Goal: Task Accomplishment & Management: Complete application form

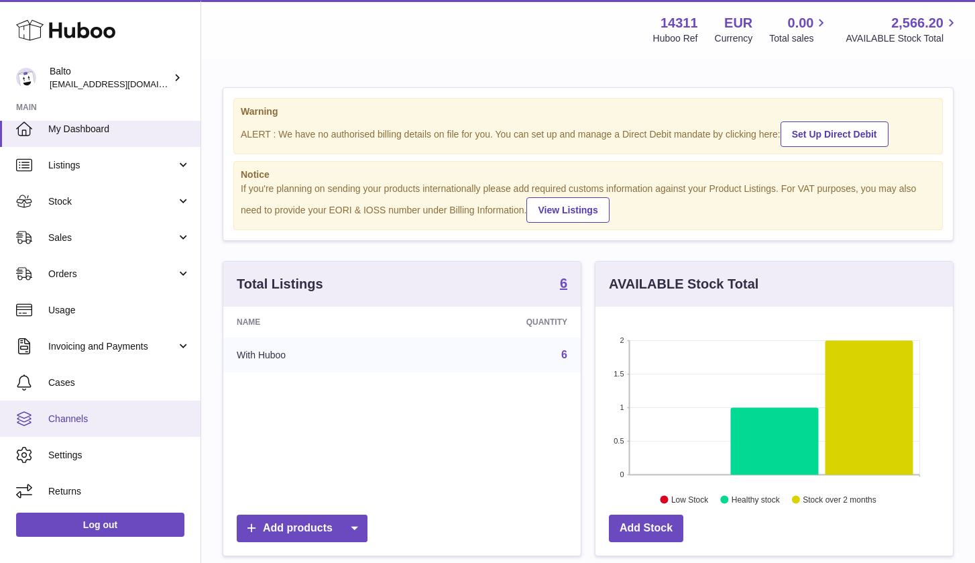
scroll to position [10, 0]
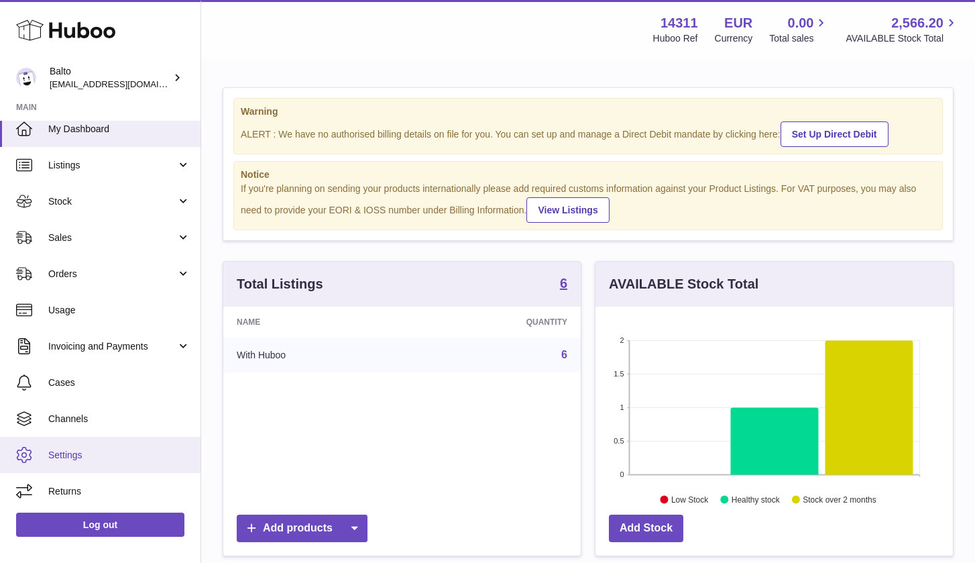
click at [82, 449] on span "Settings" at bounding box center [119, 455] width 142 height 13
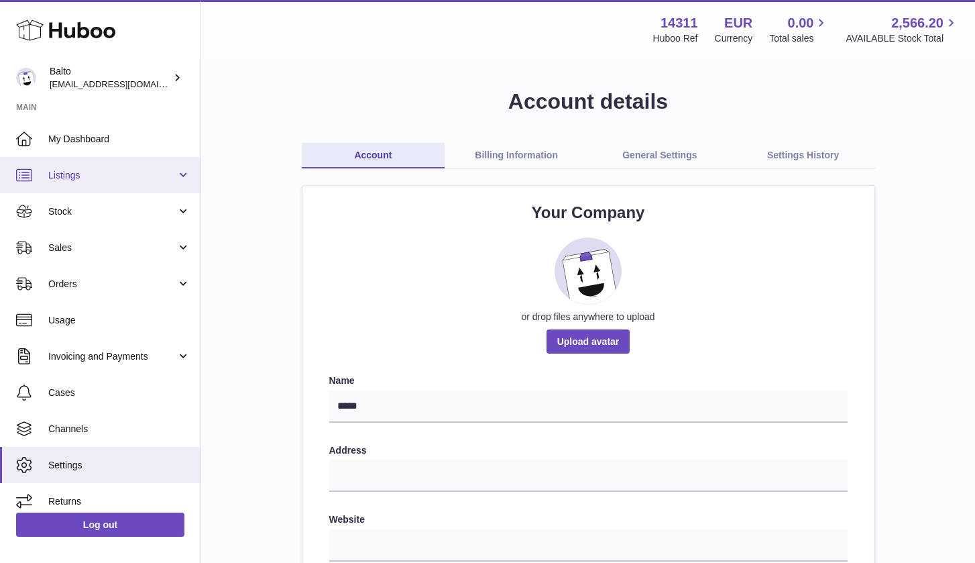
click at [121, 178] on span "Listings" at bounding box center [112, 175] width 128 height 13
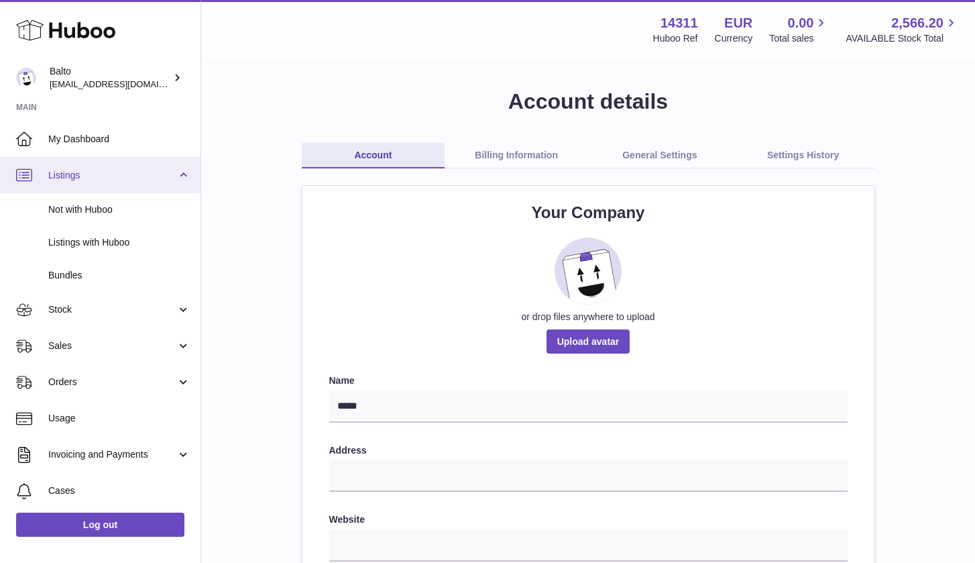
click at [121, 178] on span "Listings" at bounding box center [112, 175] width 128 height 13
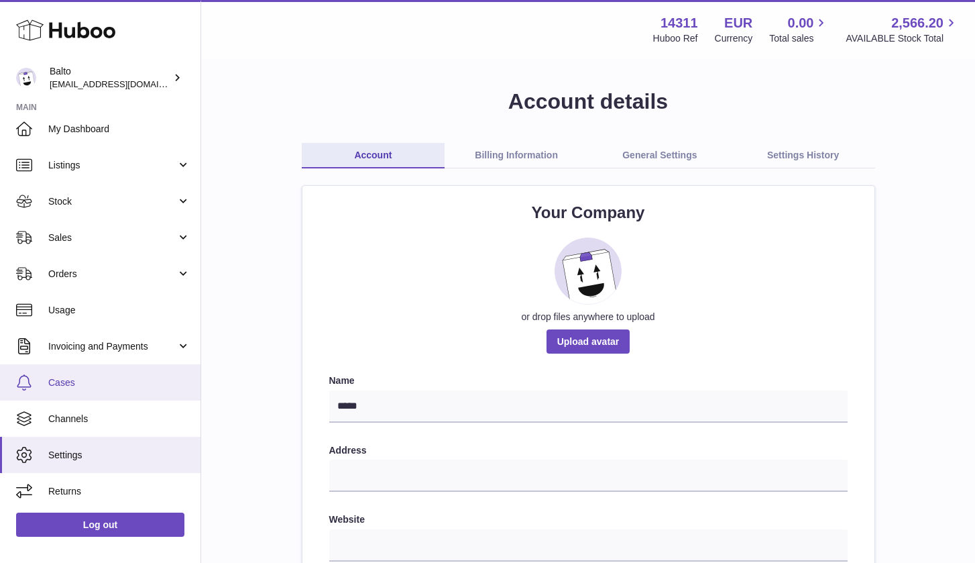
scroll to position [10, 0]
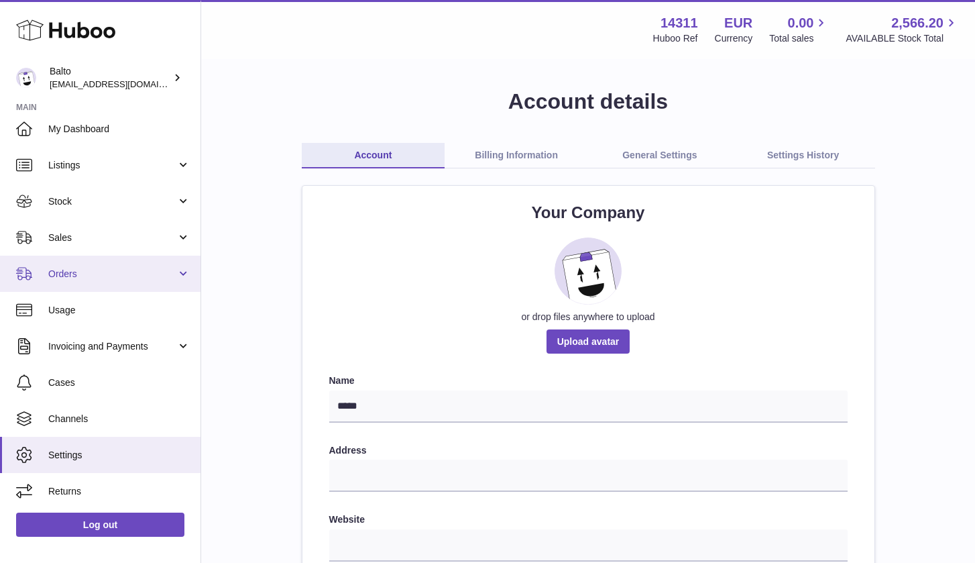
click at [163, 269] on span "Orders" at bounding box center [112, 274] width 128 height 13
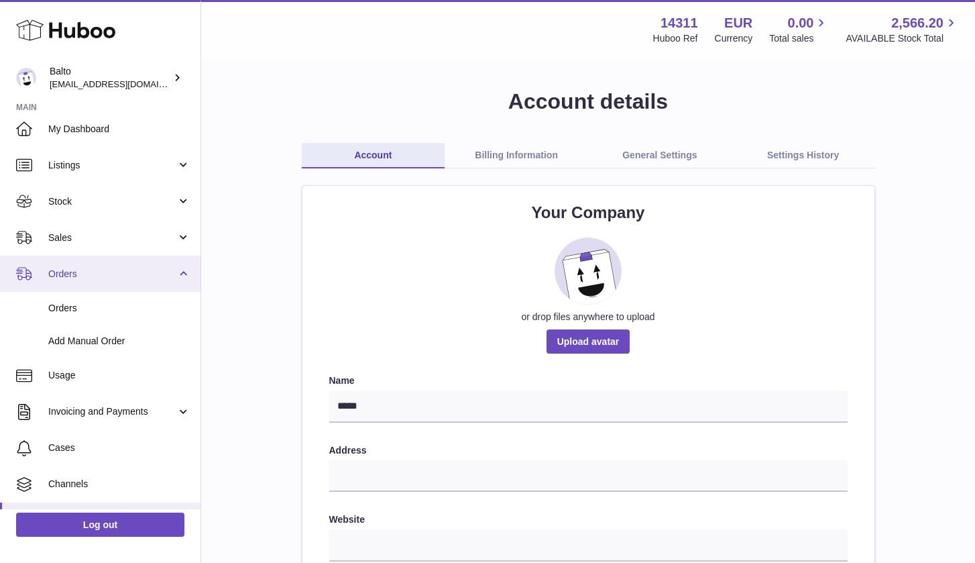
click at [163, 269] on span "Orders" at bounding box center [112, 274] width 128 height 13
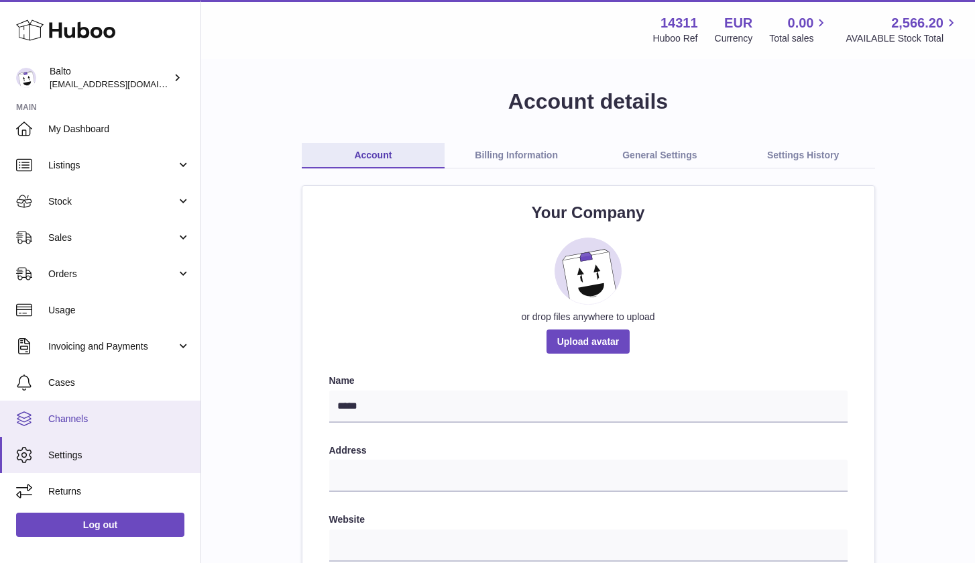
click at [129, 410] on link "Channels" at bounding box center [100, 418] width 200 height 36
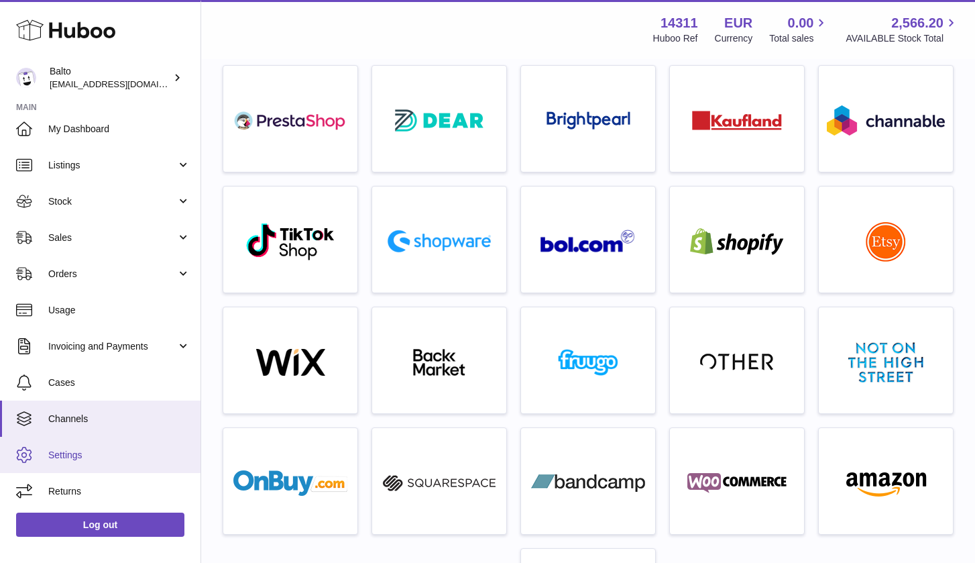
scroll to position [10, 0]
click at [79, 459] on span "Settings" at bounding box center [119, 455] width 142 height 13
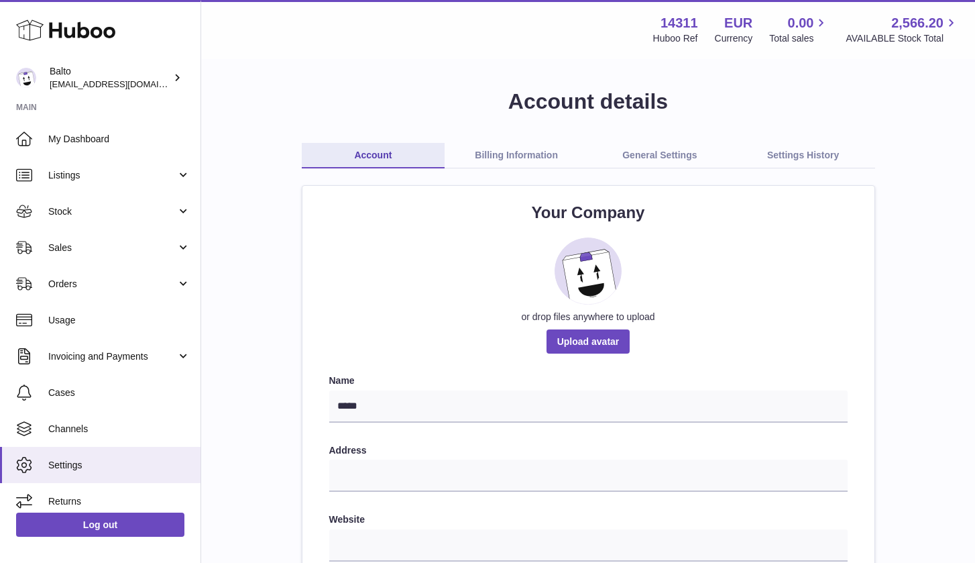
click at [633, 155] on link "General Settings" at bounding box center [659, 155] width 143 height 25
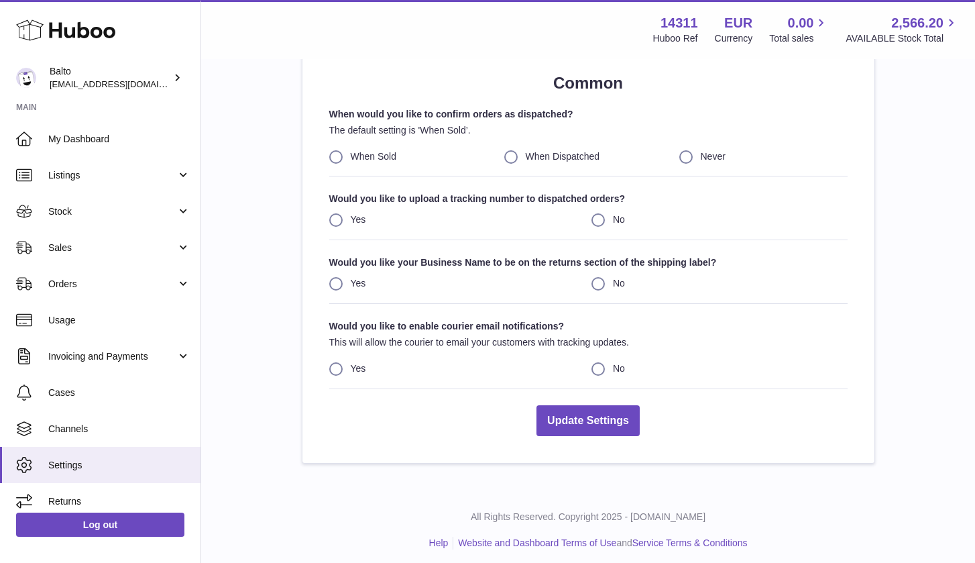
scroll to position [128, 0]
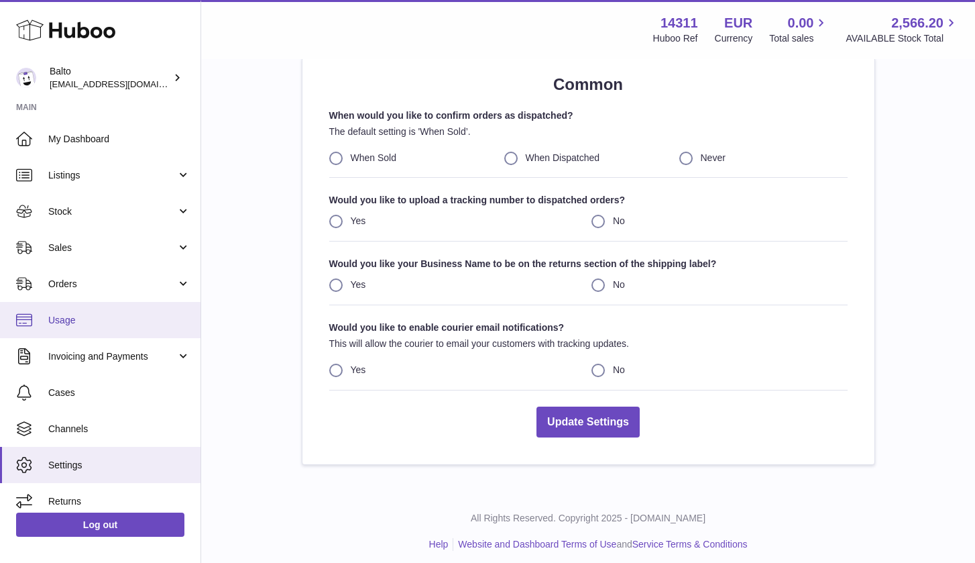
click at [125, 319] on span "Usage" at bounding box center [119, 320] width 142 height 13
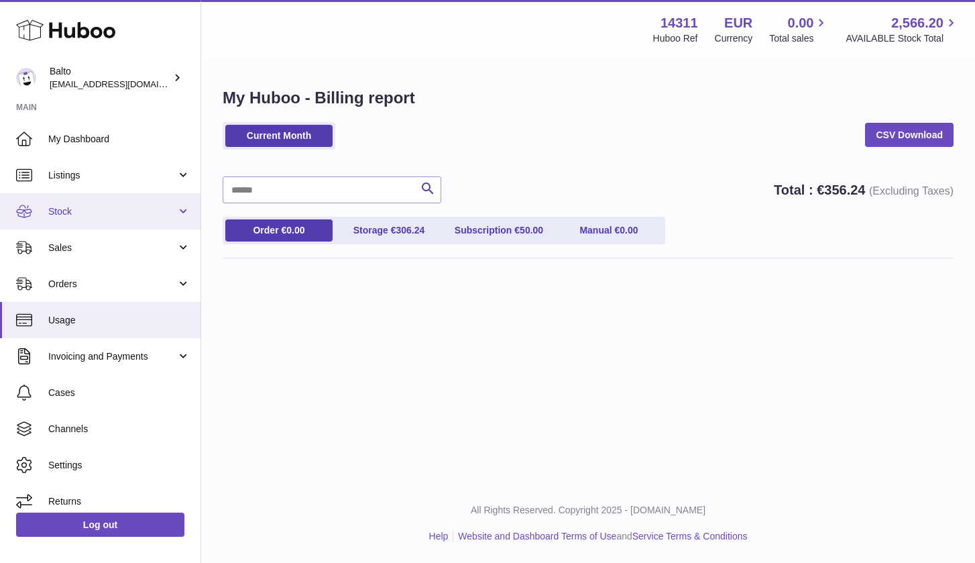
click at [103, 221] on link "Stock" at bounding box center [100, 211] width 200 height 36
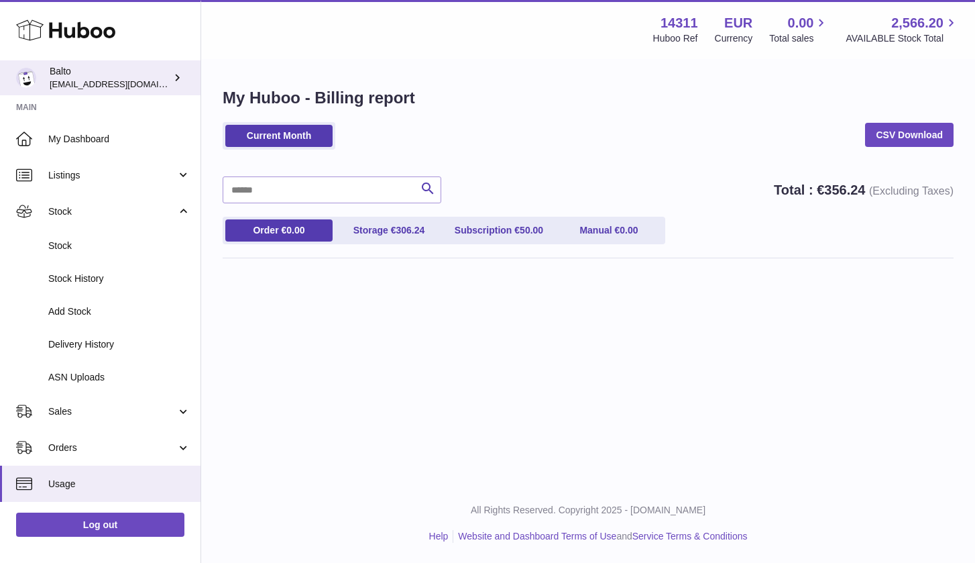
click at [173, 83] on icon at bounding box center [177, 77] width 14 height 14
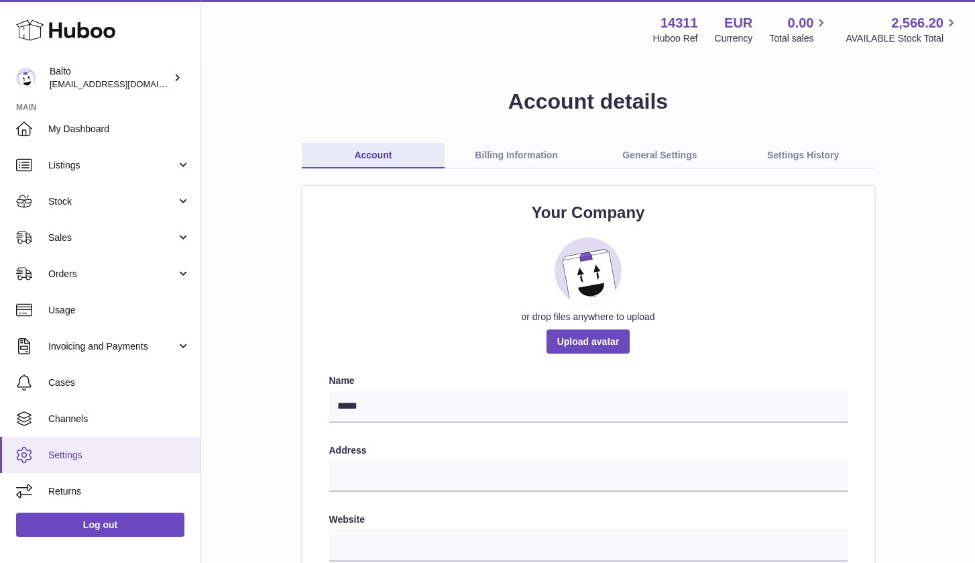
scroll to position [10, 0]
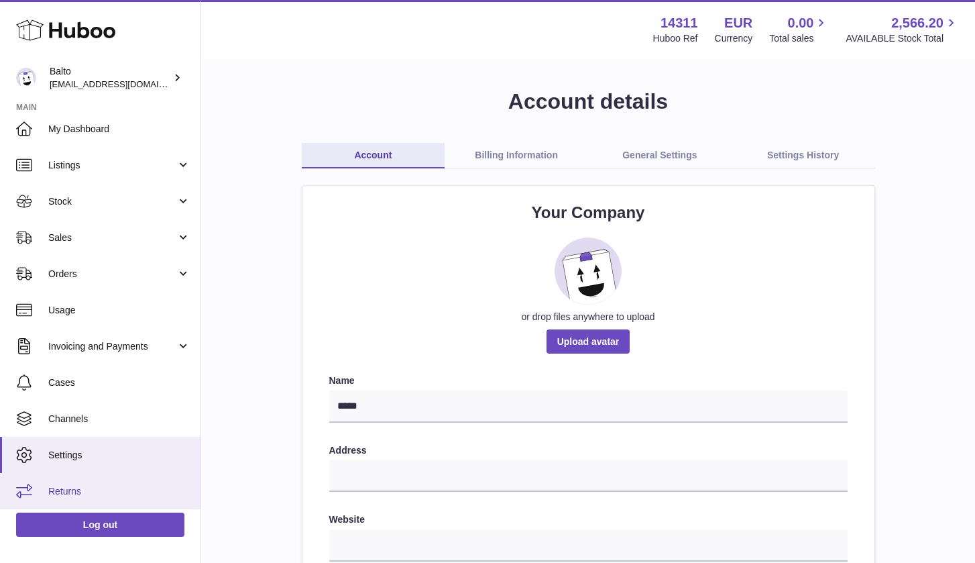
click at [66, 476] on link "Returns" at bounding box center [100, 491] width 200 height 36
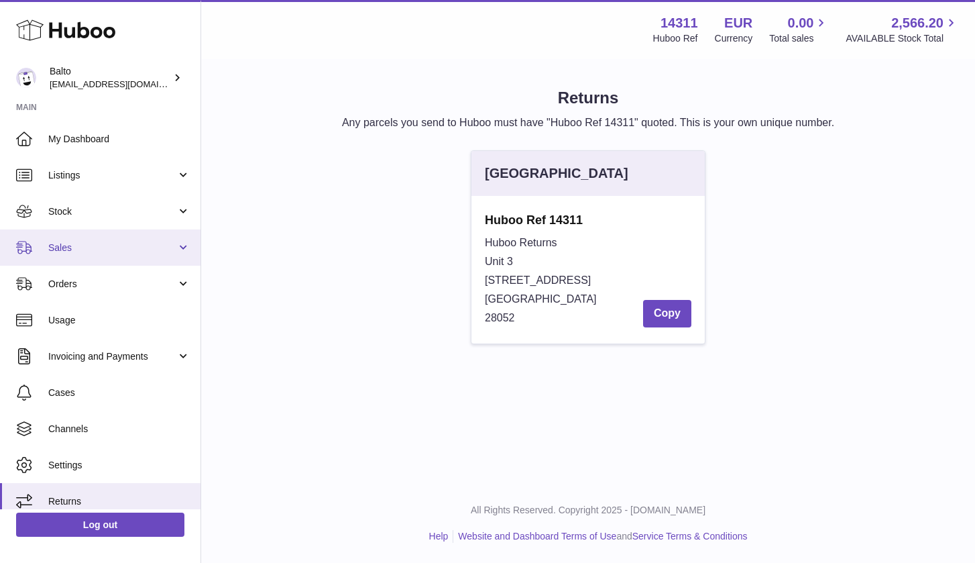
click at [106, 239] on link "Sales" at bounding box center [100, 247] width 200 height 36
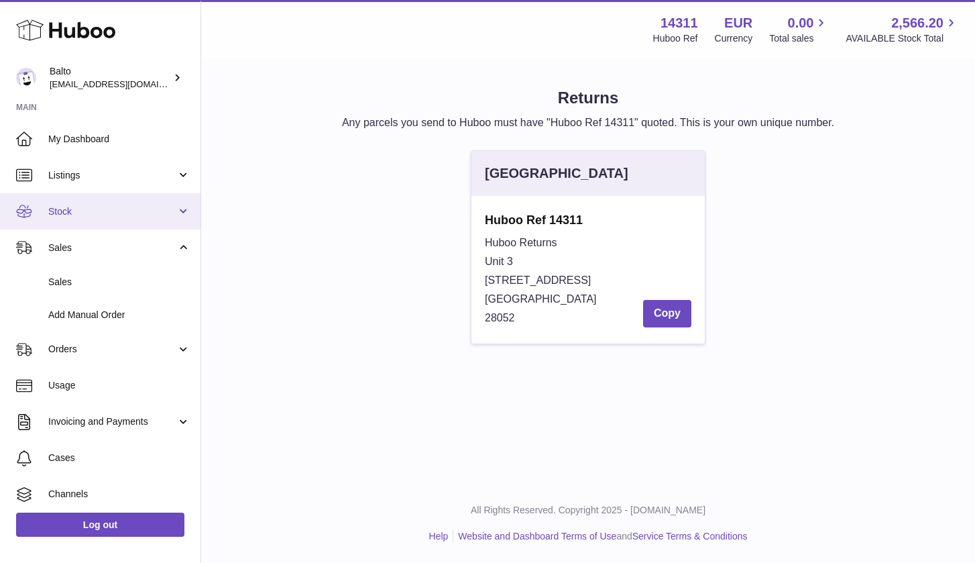
click at [107, 198] on link "Stock" at bounding box center [100, 211] width 200 height 36
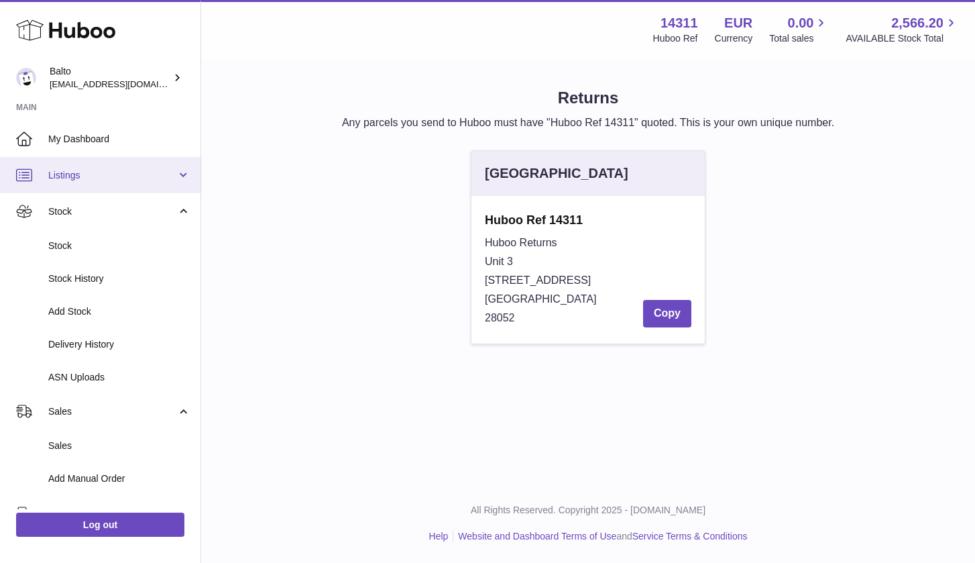
click at [110, 184] on link "Listings" at bounding box center [100, 175] width 200 height 36
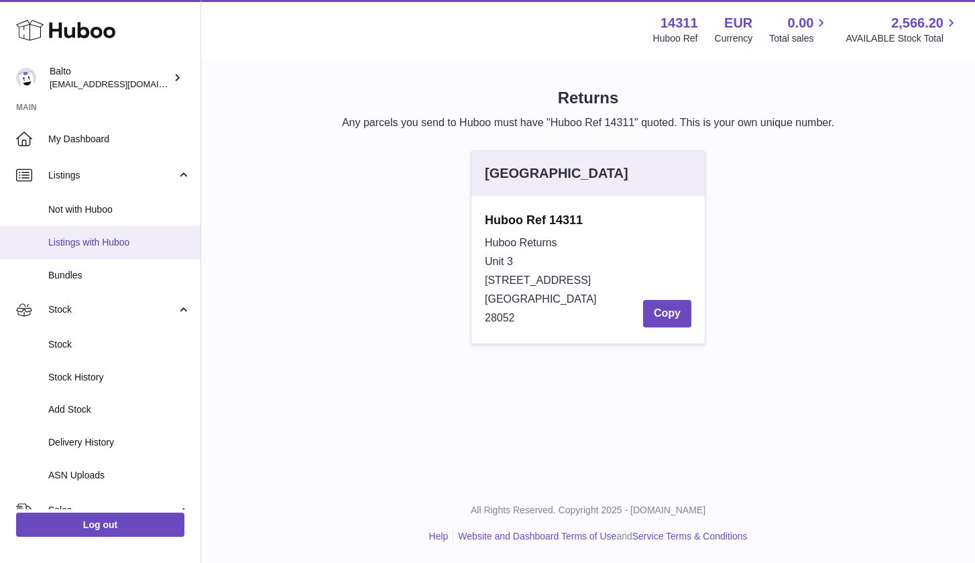
click at [97, 236] on span "Listings with Huboo" at bounding box center [119, 242] width 142 height 13
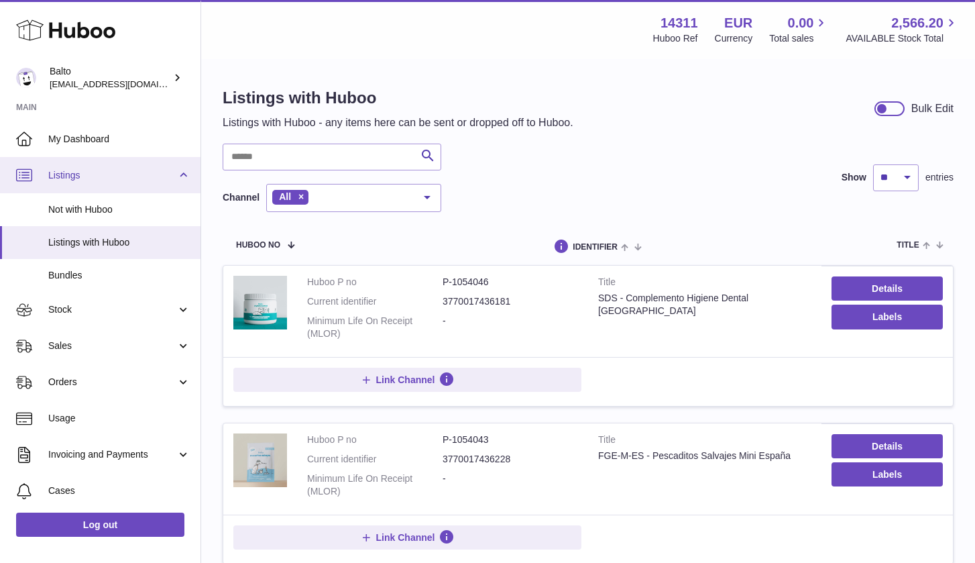
click at [145, 170] on span "Listings" at bounding box center [112, 175] width 128 height 13
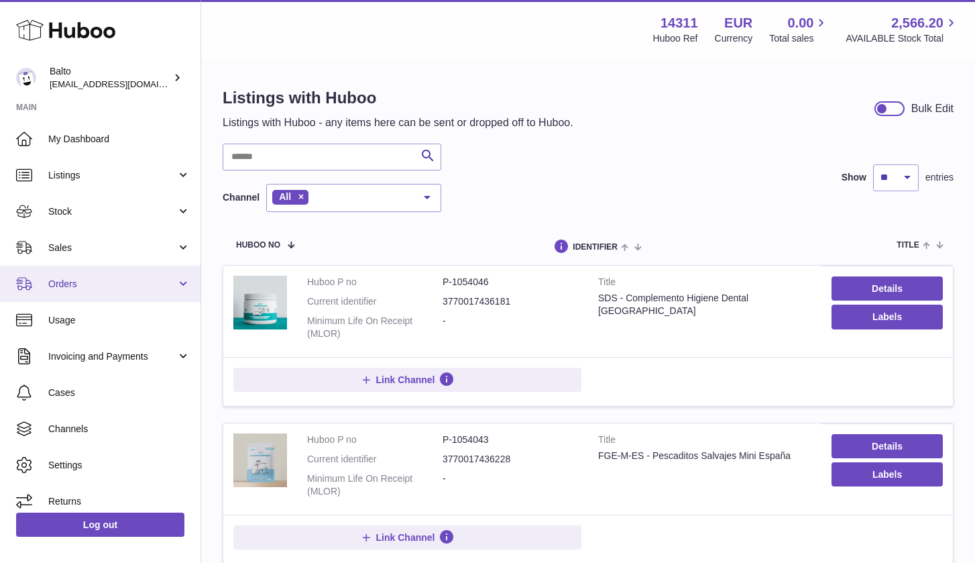
click at [96, 280] on span "Orders" at bounding box center [112, 284] width 128 height 13
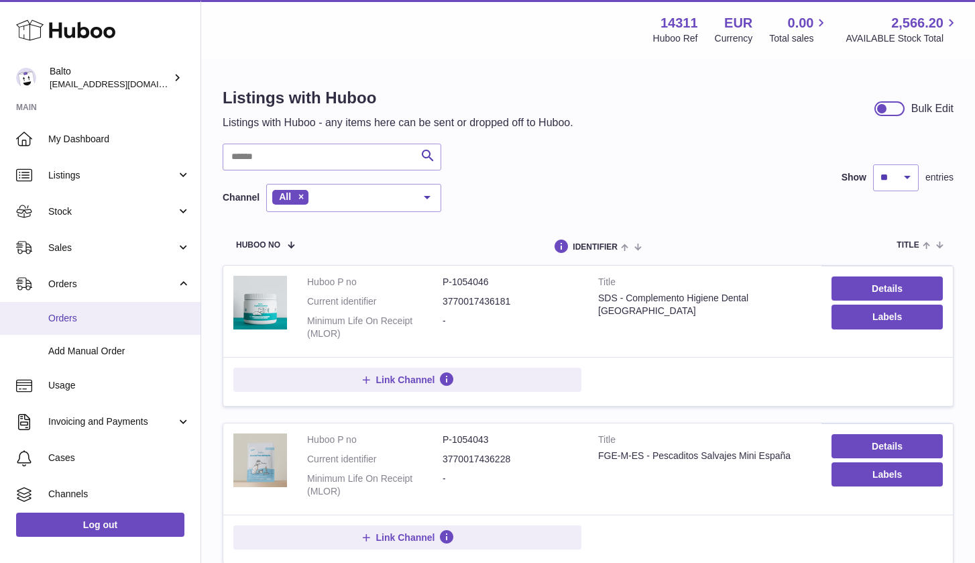
click at [84, 317] on span "Orders" at bounding box center [119, 318] width 142 height 13
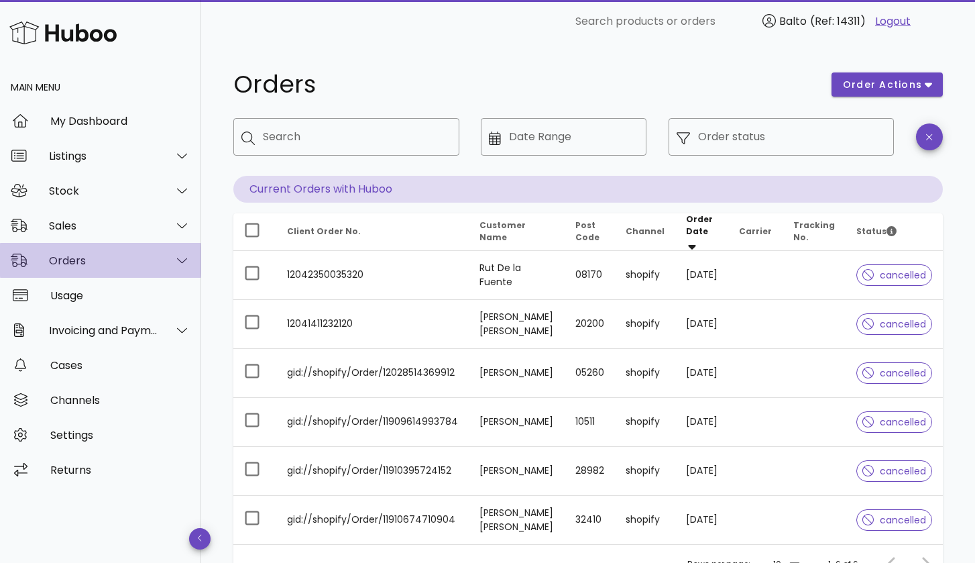
click at [127, 251] on div "Orders" at bounding box center [100, 260] width 201 height 35
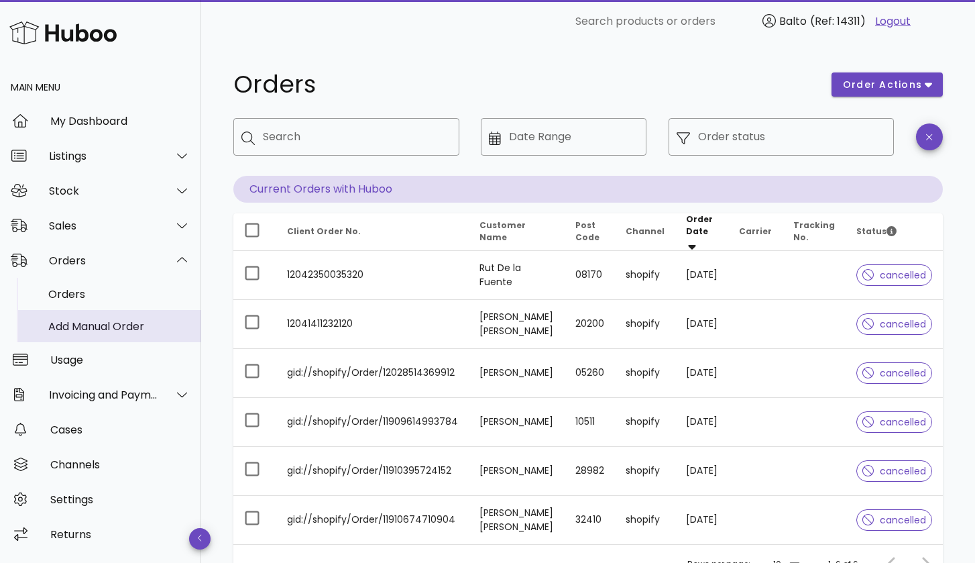
click at [97, 315] on div "Add Manual Order" at bounding box center [119, 326] width 142 height 29
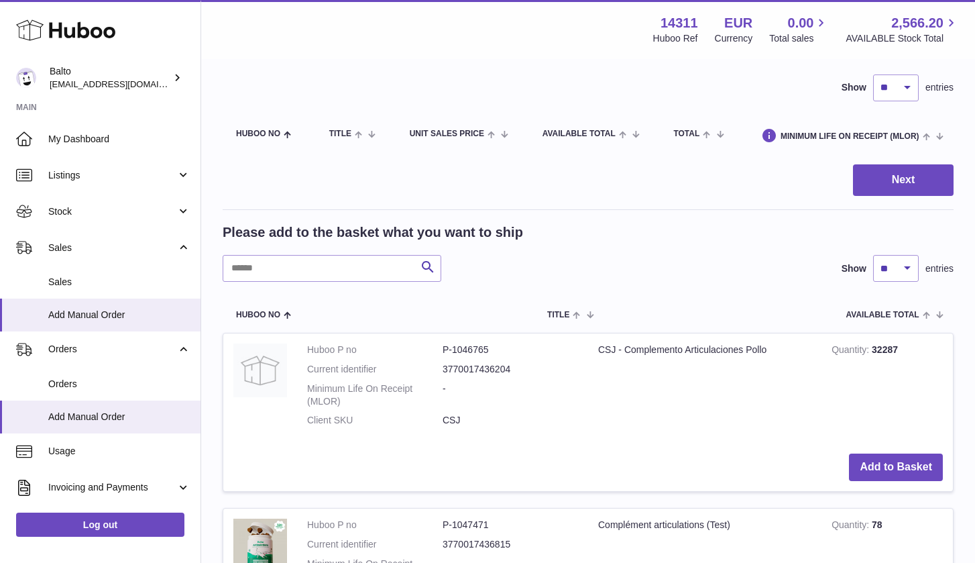
scroll to position [93, 0]
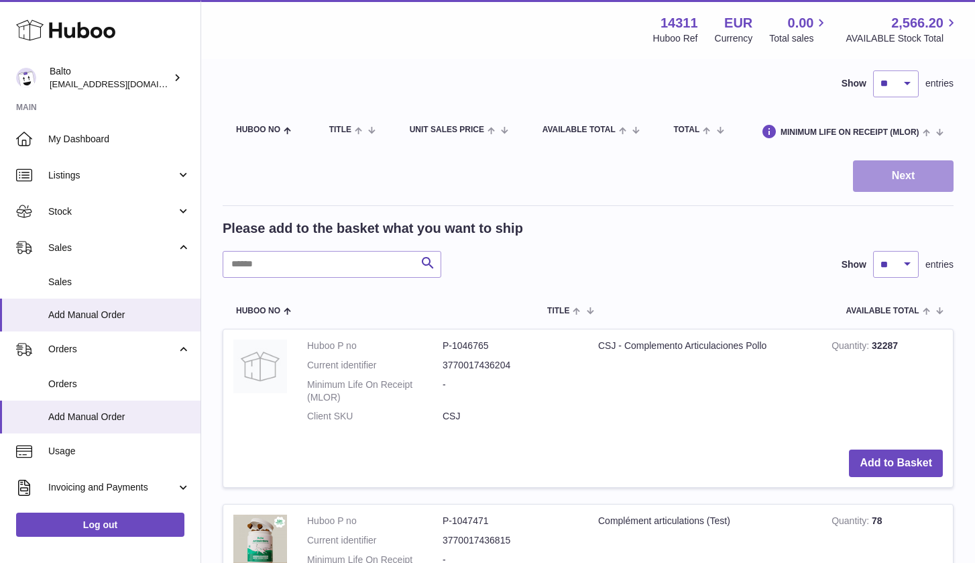
click at [886, 163] on button "Next" at bounding box center [903, 176] width 101 height 32
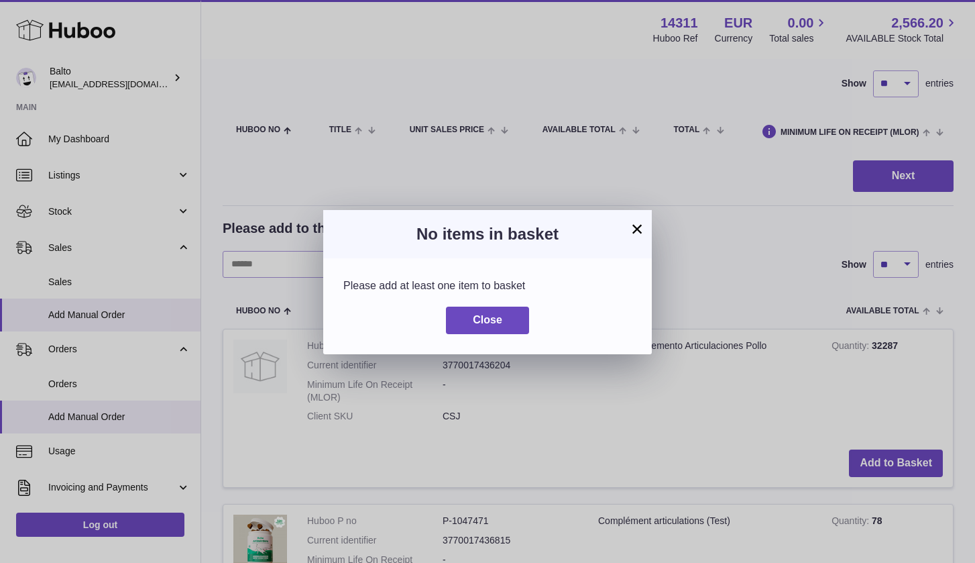
click at [635, 222] on button "×" at bounding box center [637, 229] width 16 height 16
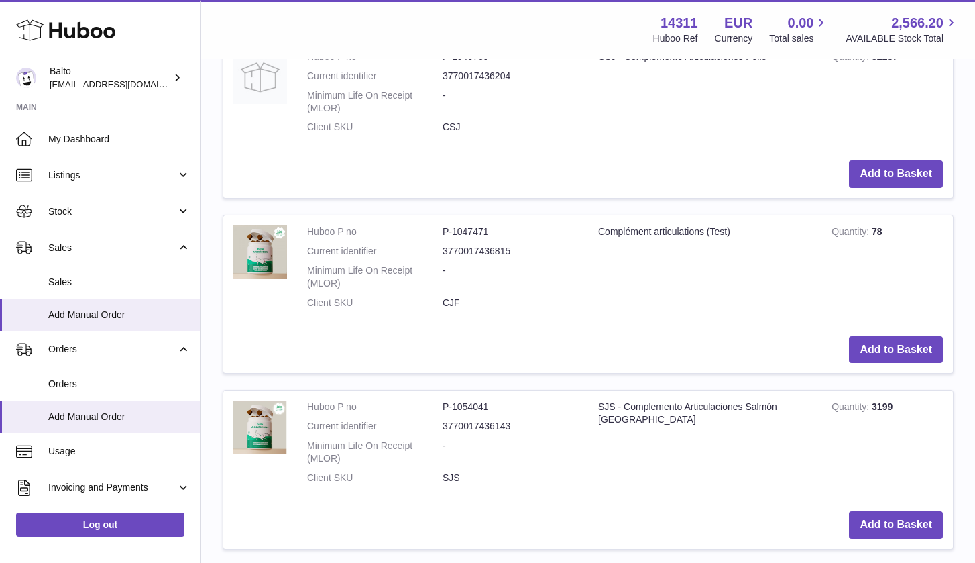
scroll to position [401, 0]
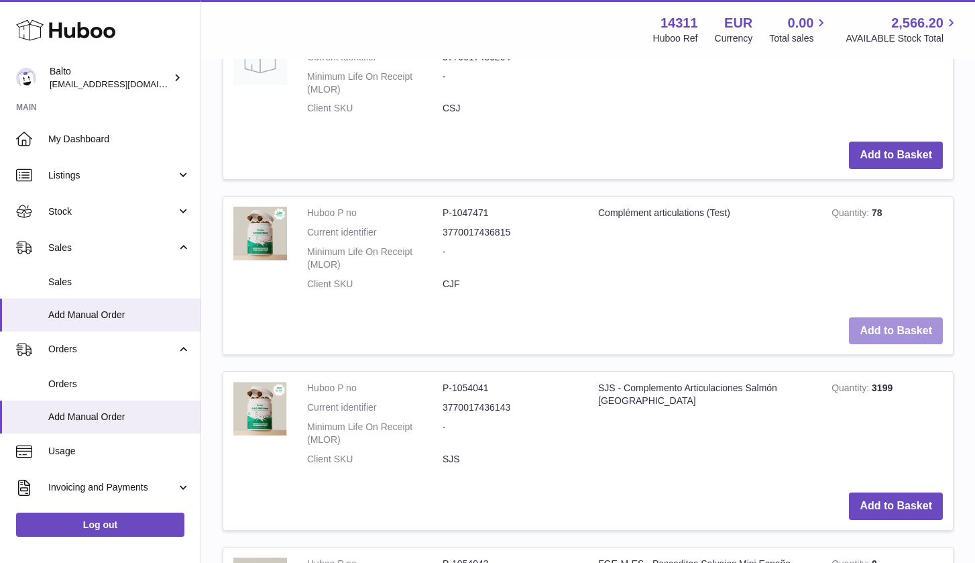
click at [884, 321] on button "Add to Basket" at bounding box center [896, 330] width 94 height 27
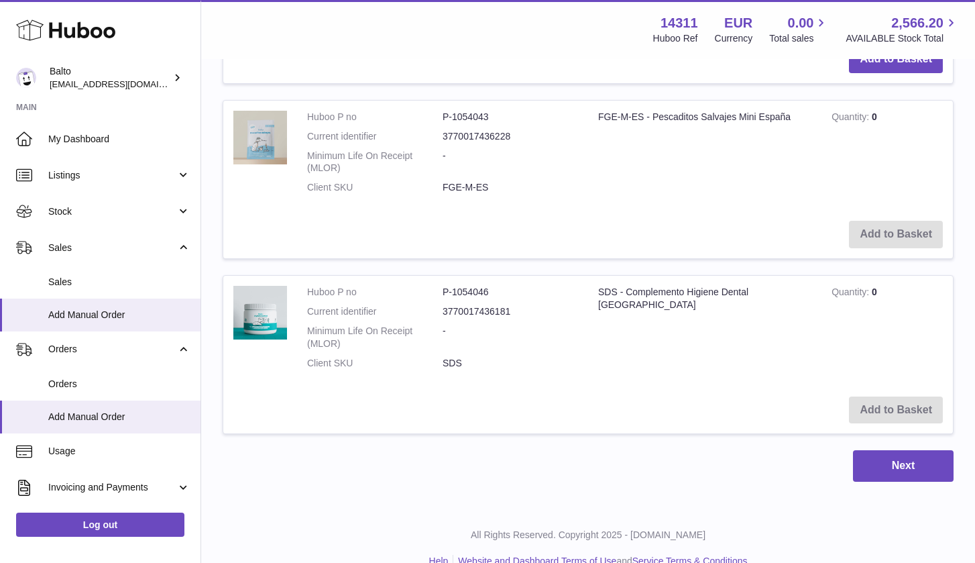
scroll to position [1023, 0]
click at [864, 451] on button "Next" at bounding box center [903, 467] width 101 height 32
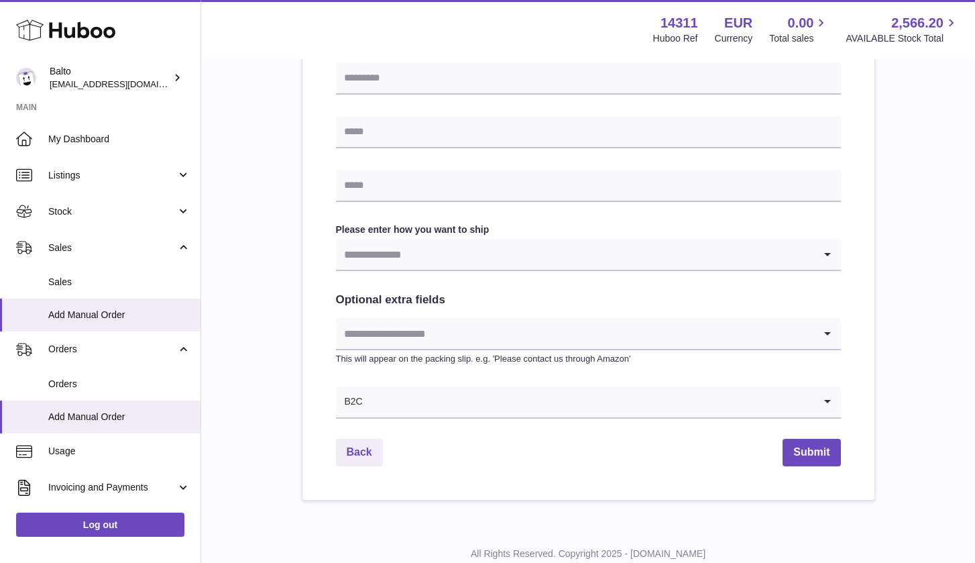
scroll to position [574, 0]
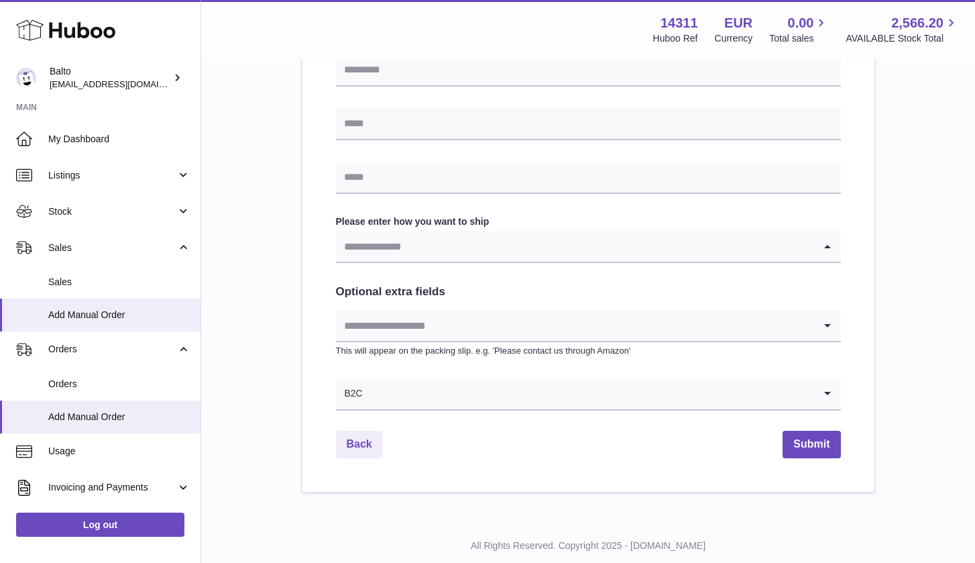
click at [511, 241] on input "Search for option" at bounding box center [575, 246] width 478 height 31
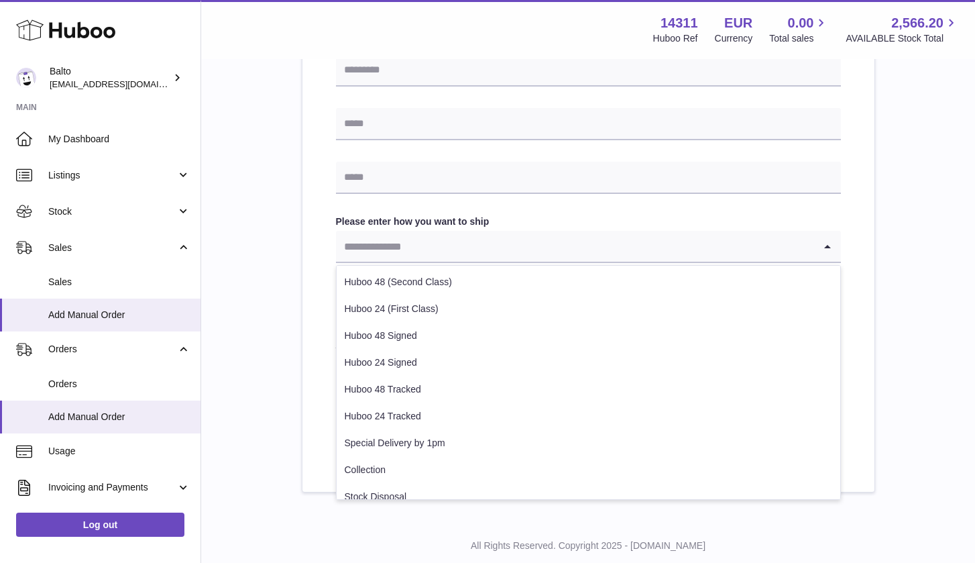
click at [511, 241] on input "Search for option" at bounding box center [575, 246] width 478 height 31
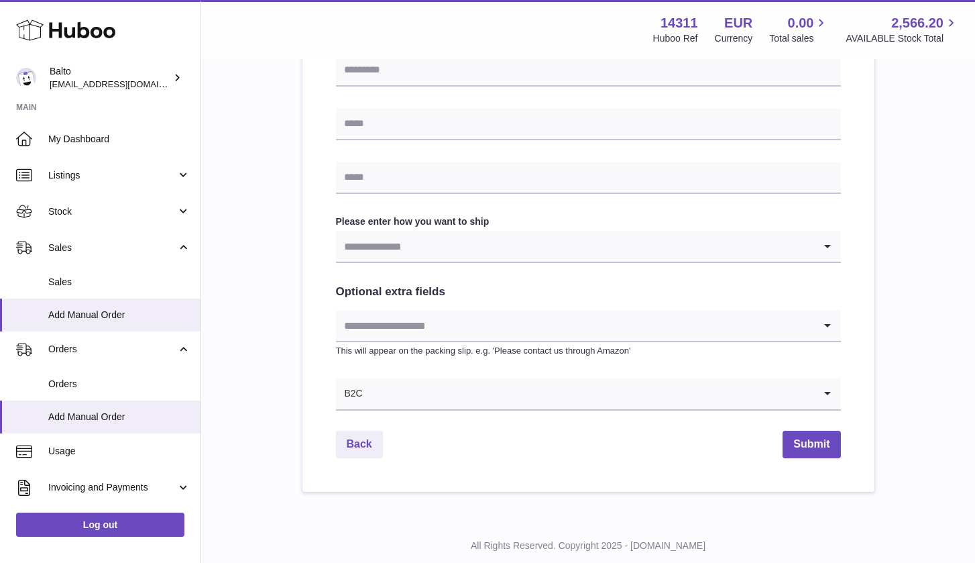
click at [829, 241] on icon "Search for option" at bounding box center [827, 246] width 27 height 31
click at [829, 247] on icon "Search for option" at bounding box center [827, 246] width 27 height 31
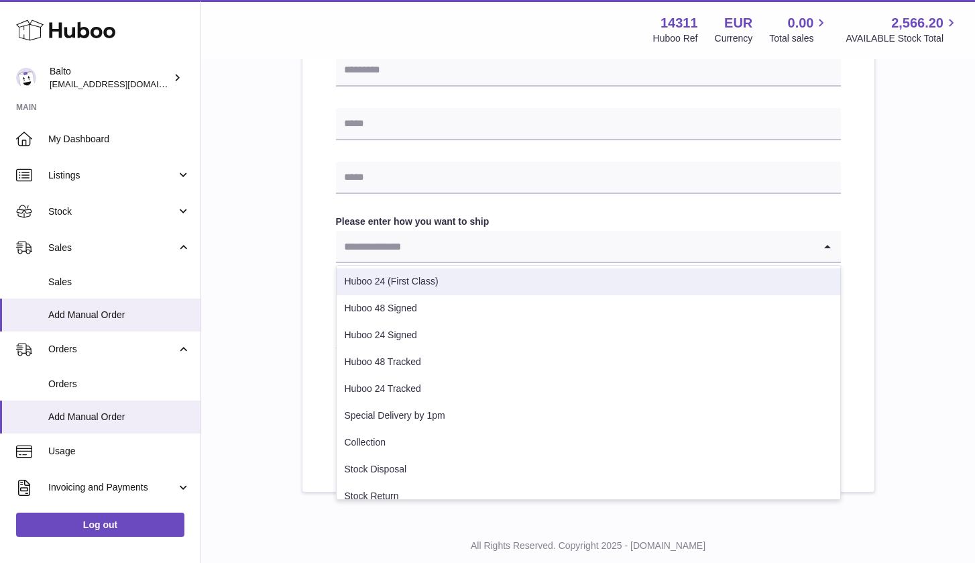
scroll to position [0, 0]
click at [858, 281] on div "Find Address Please enter how you want to ship Loading... Huboo 48 (Second Clas…" at bounding box center [588, 68] width 572 height 846
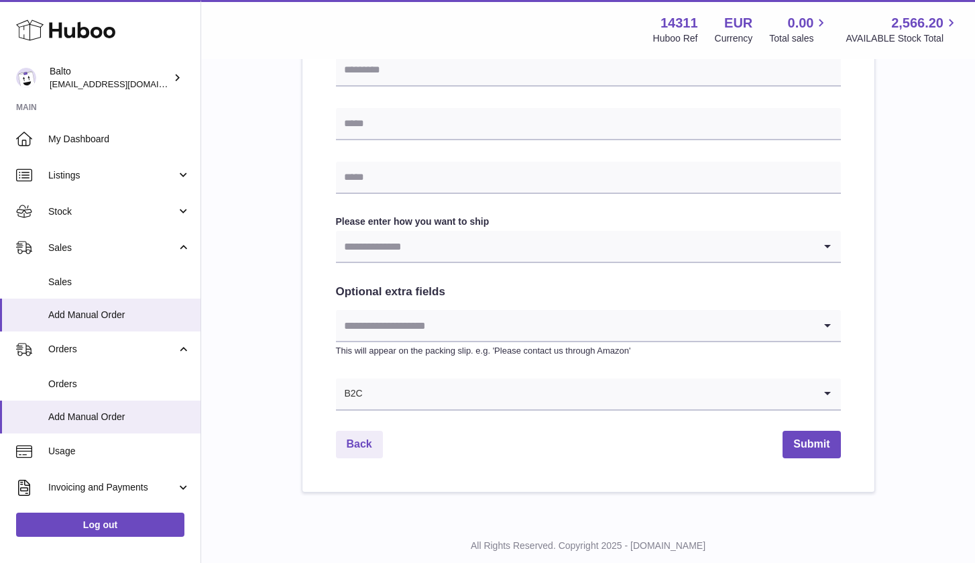
click at [788, 319] on input "Search for option" at bounding box center [575, 325] width 478 height 31
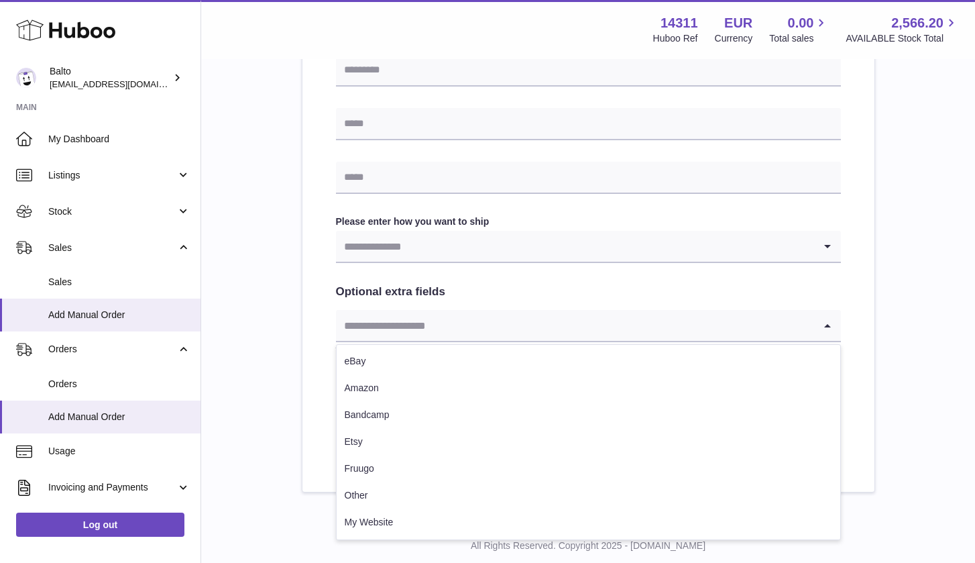
click at [788, 319] on input "Search for option" at bounding box center [575, 325] width 478 height 31
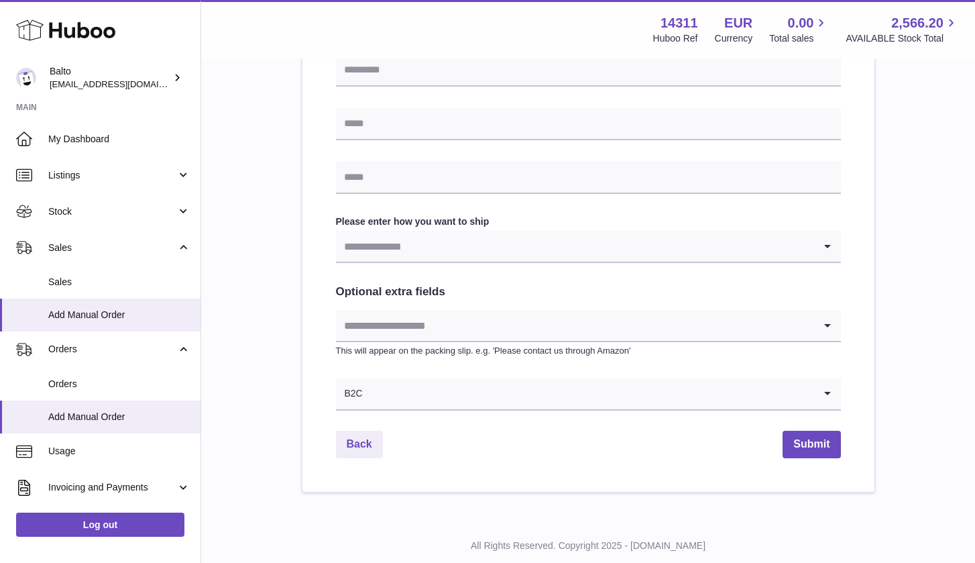
click at [906, 192] on div "Please enter where you want to ship the items [GEOGRAPHIC_DATA] [GEOGRAPHIC_DAT…" at bounding box center [588, 25] width 731 height 934
click at [421, 391] on input "Search for option" at bounding box center [575, 393] width 478 height 31
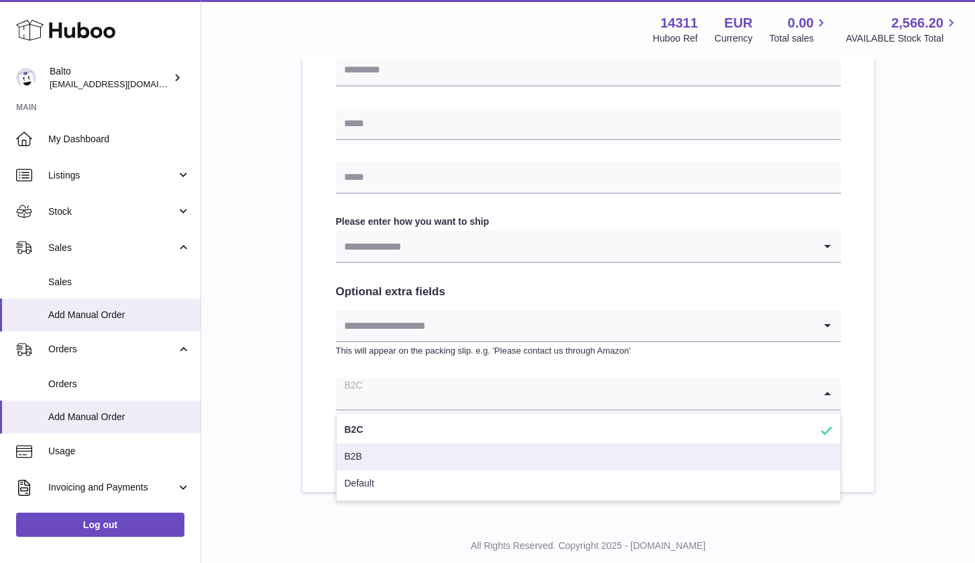
click at [314, 459] on div "Find Address Please enter how you want to ship Loading... You require an order …" at bounding box center [588, 68] width 572 height 846
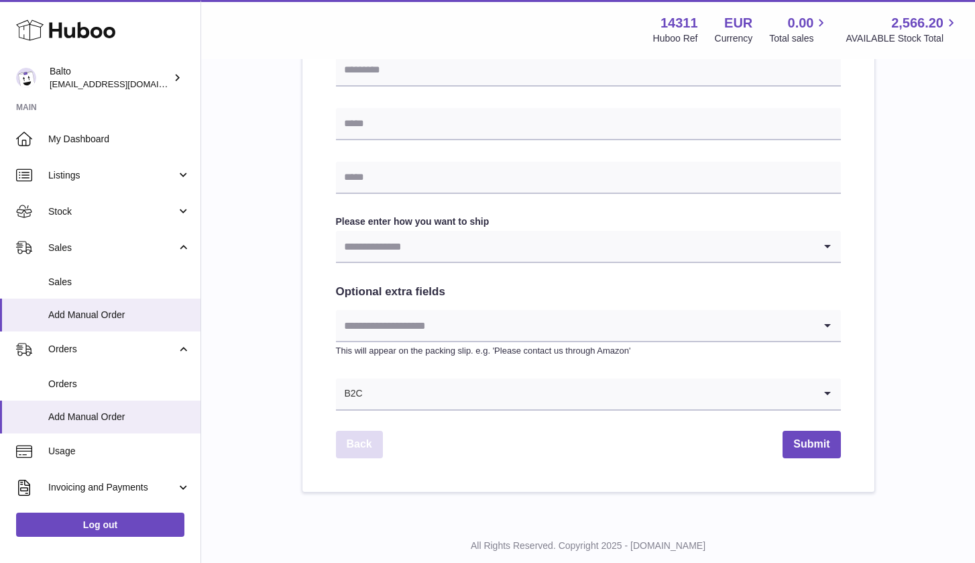
click at [362, 435] on link "Back" at bounding box center [359, 443] width 47 height 27
